Goal: Browse casually

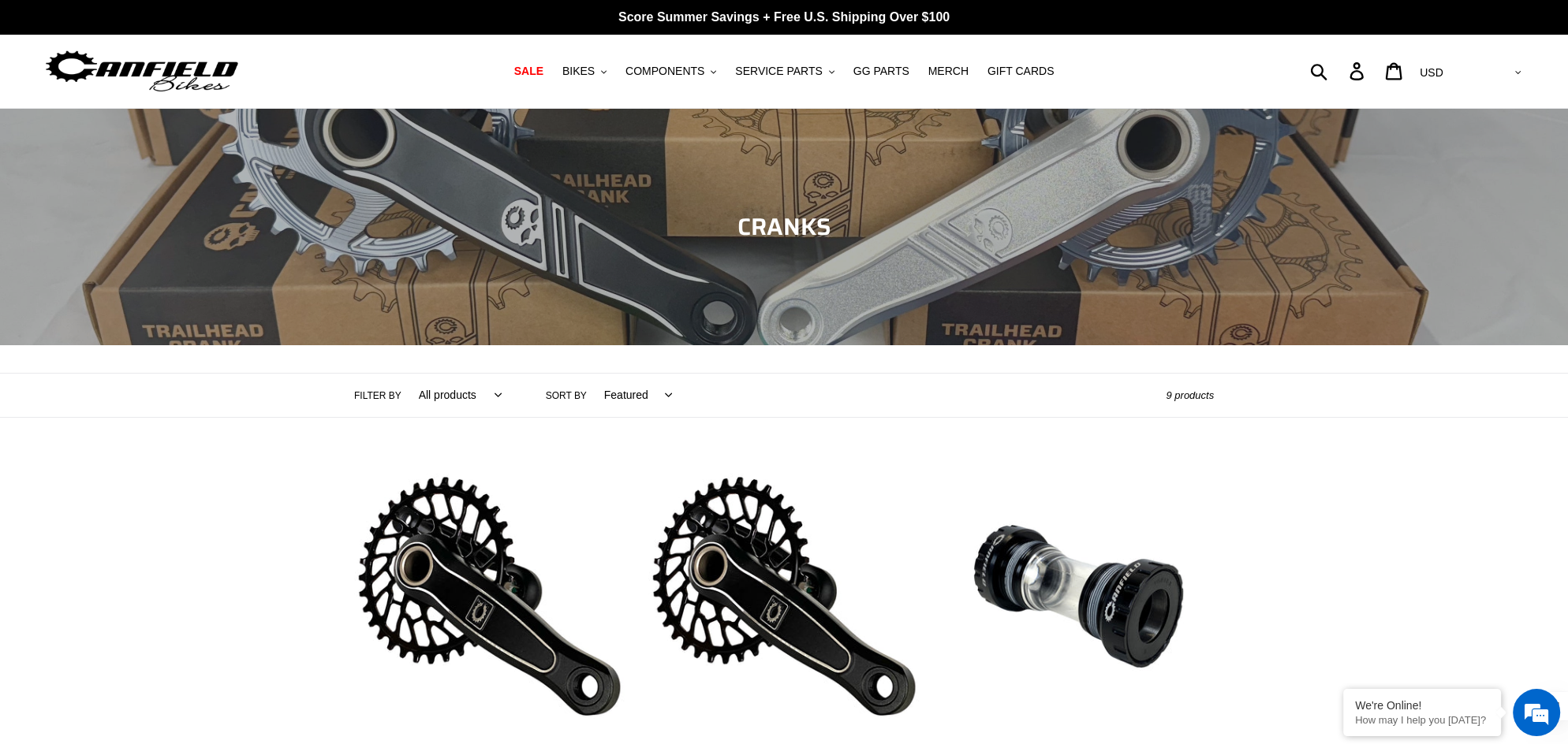
click at [116, 69] on img at bounding box center [142, 71] width 197 height 50
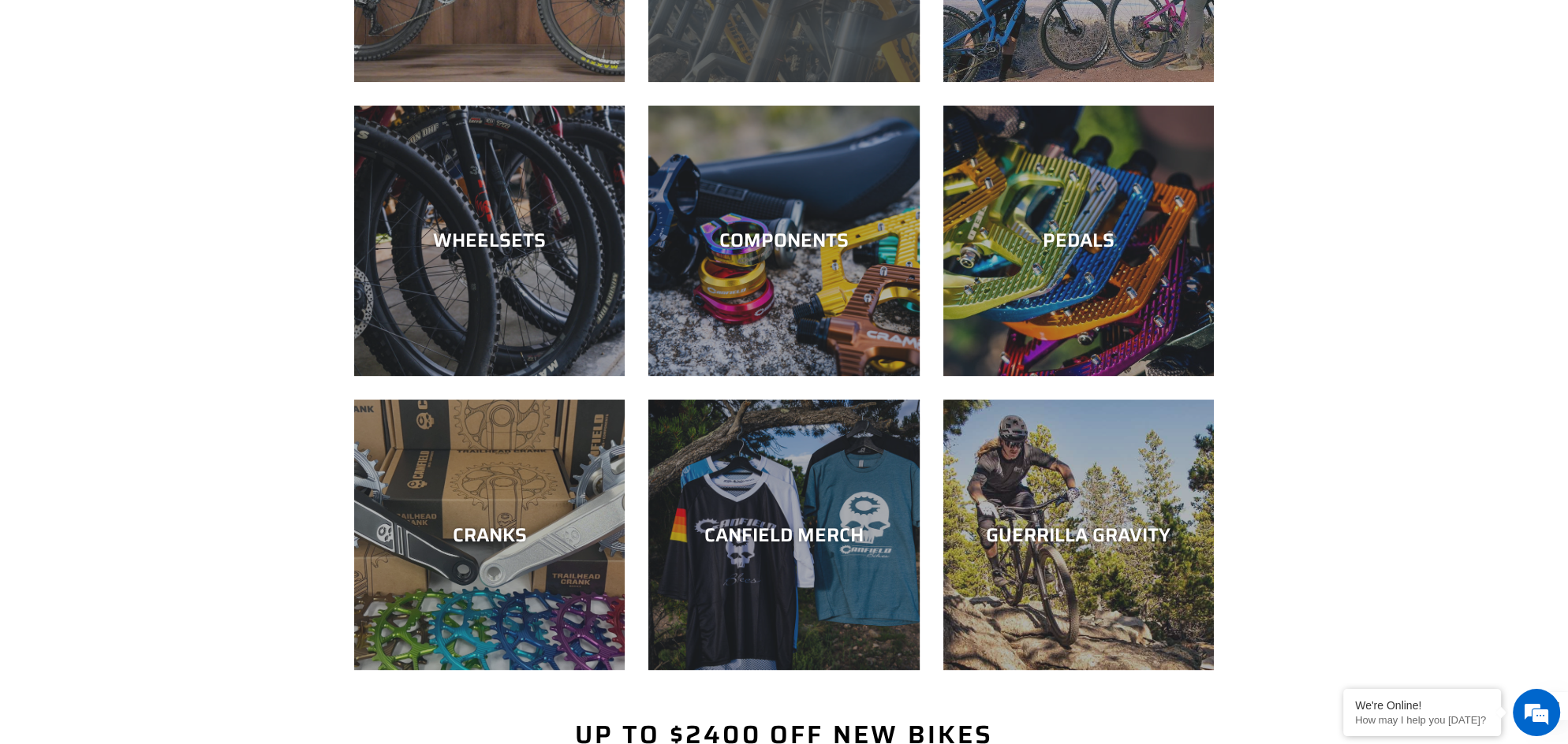
scroll to position [342, 0]
